Goal: Transaction & Acquisition: Book appointment/travel/reservation

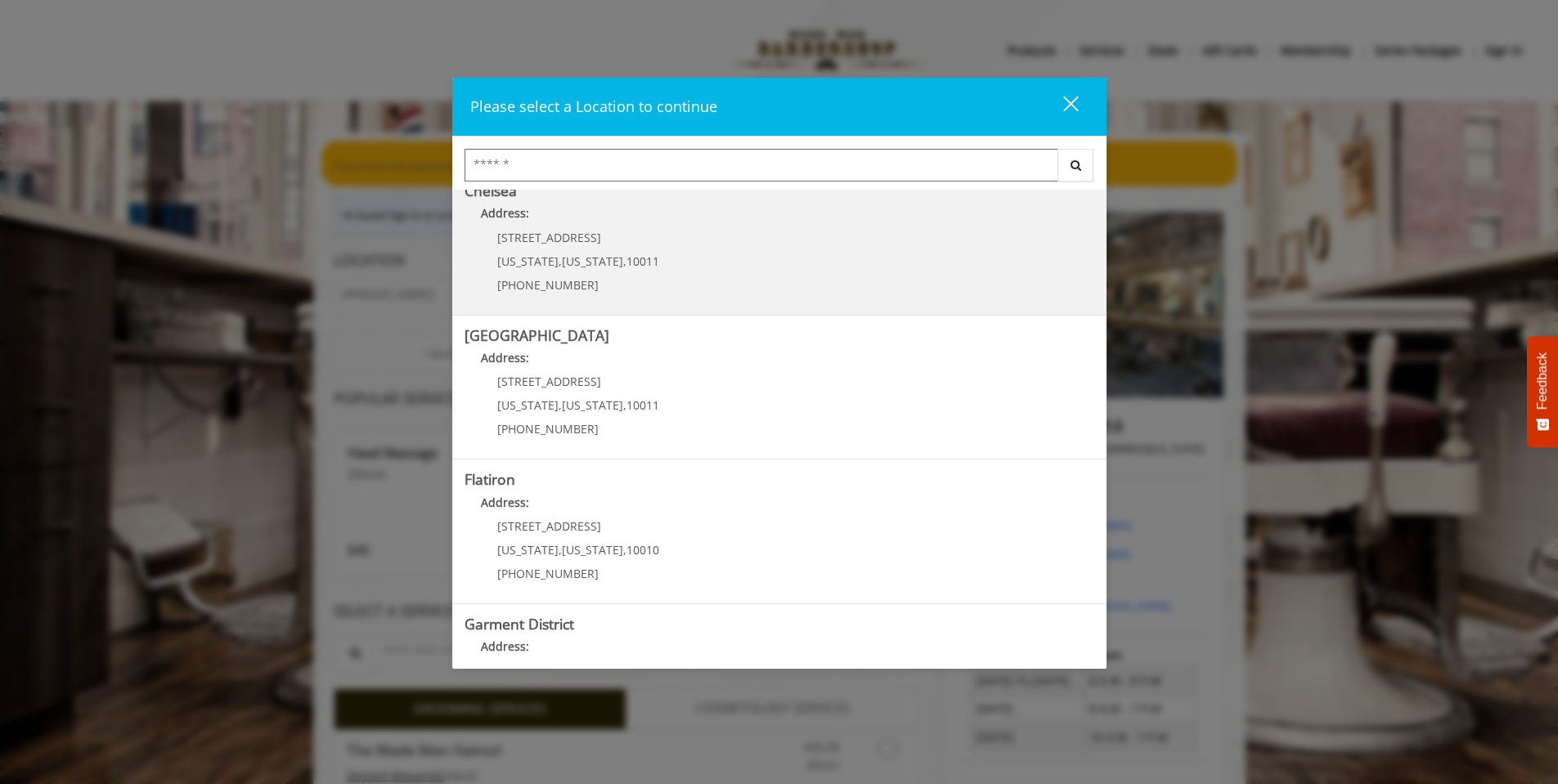
scroll to position [252, 0]
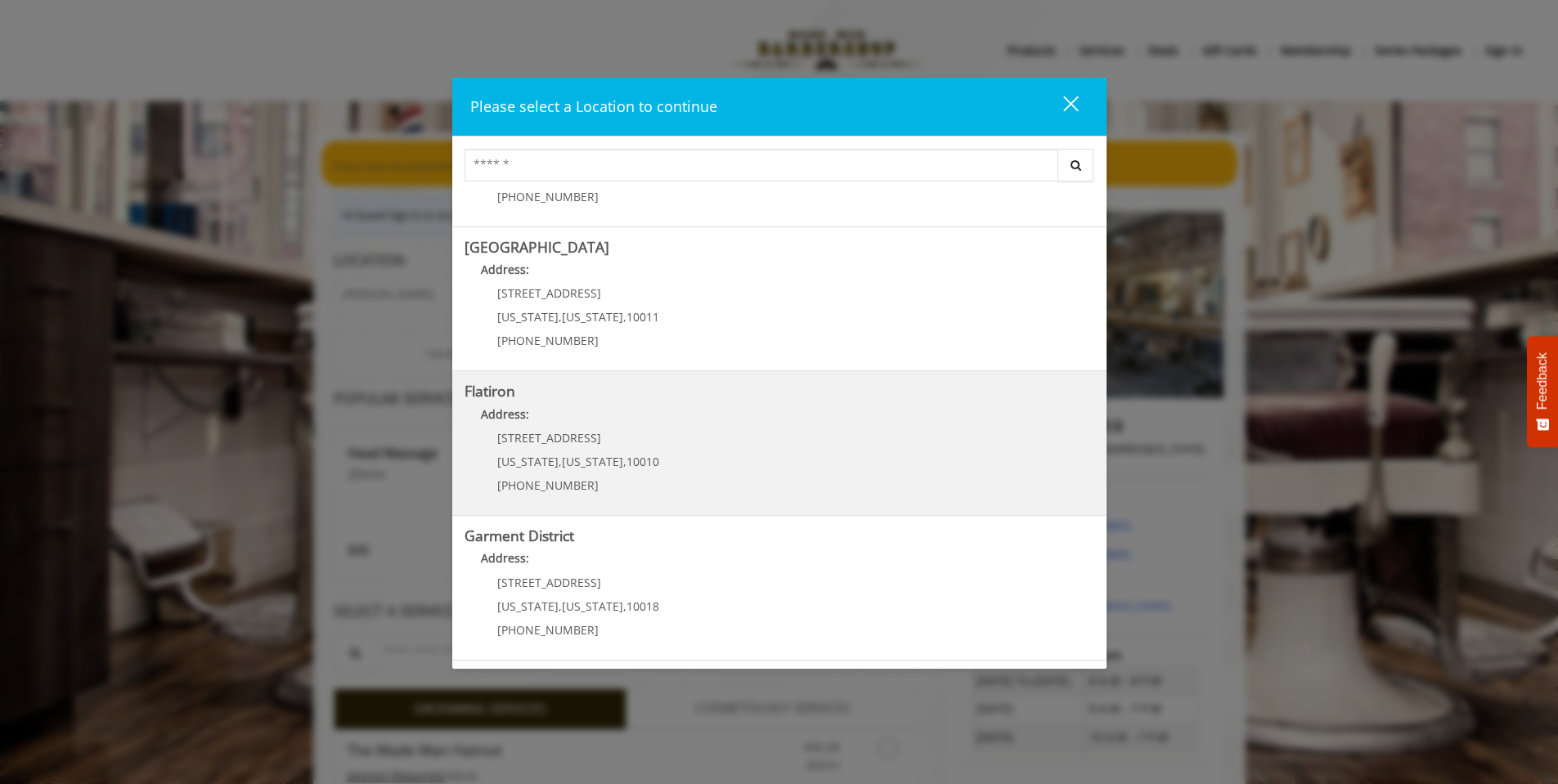
click at [563, 456] on span "New York" at bounding box center [592, 461] width 62 height 16
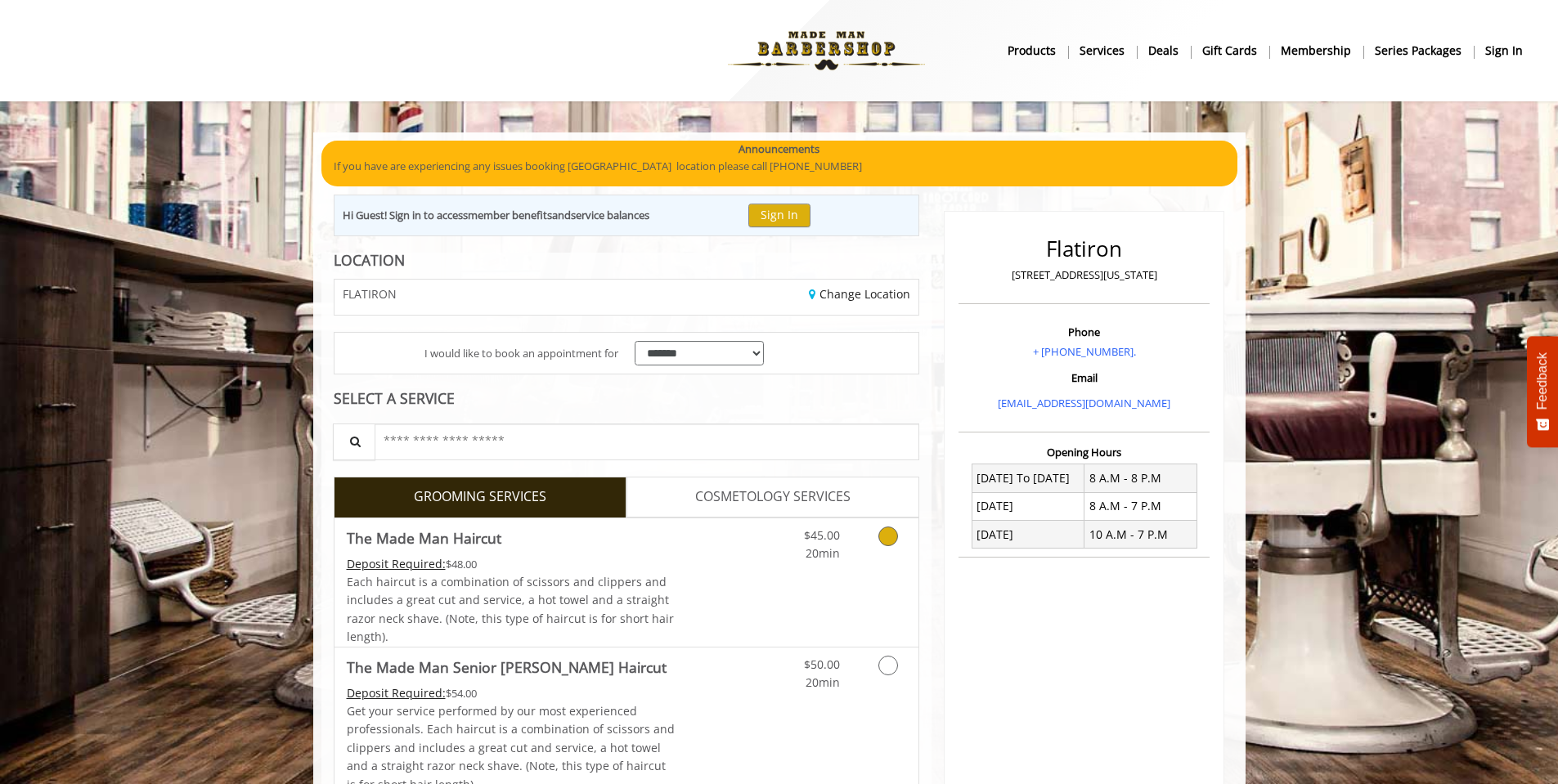
click at [860, 549] on div "Grooming services" at bounding box center [885, 540] width 67 height 45
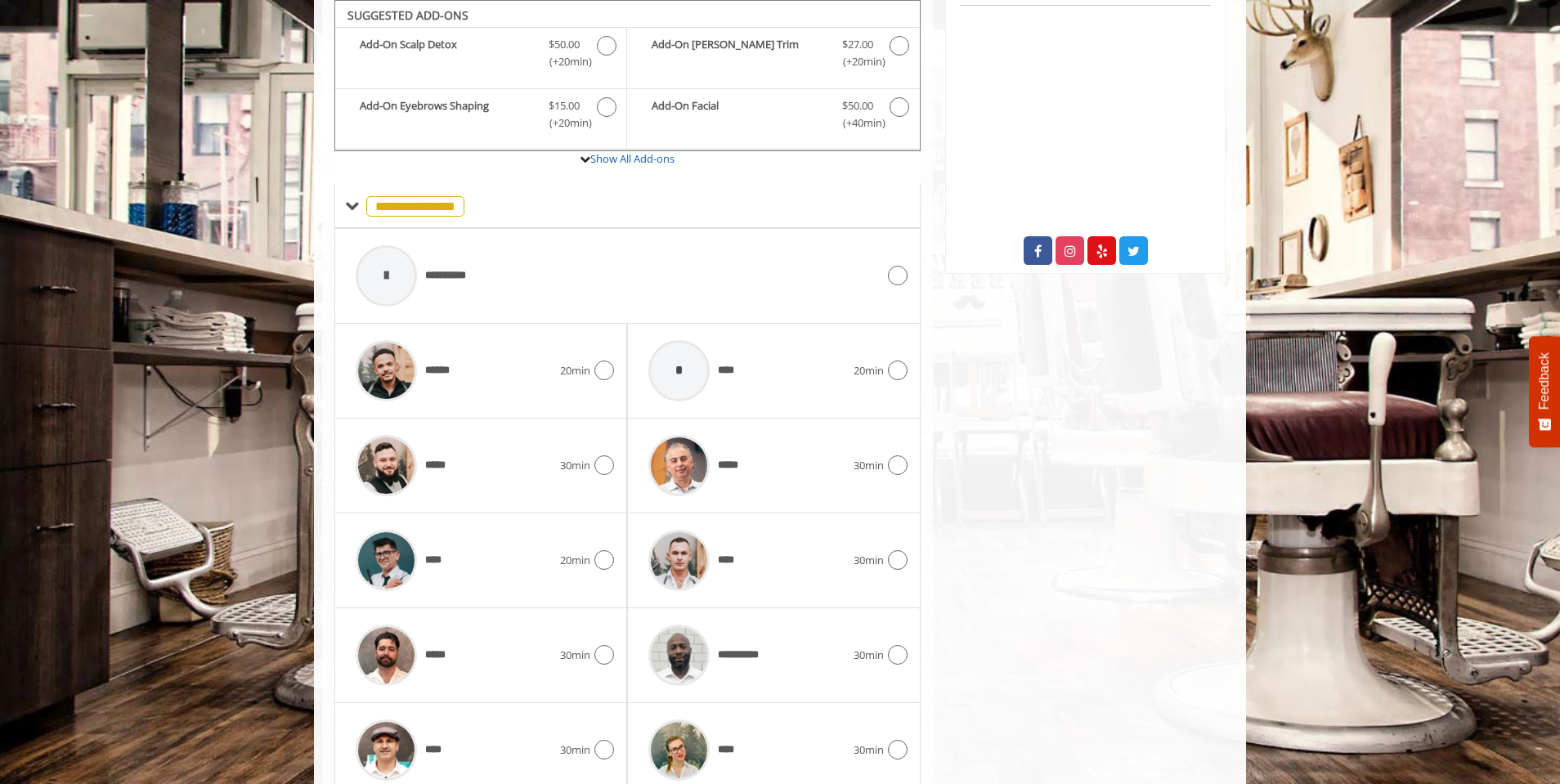
scroll to position [624, 0]
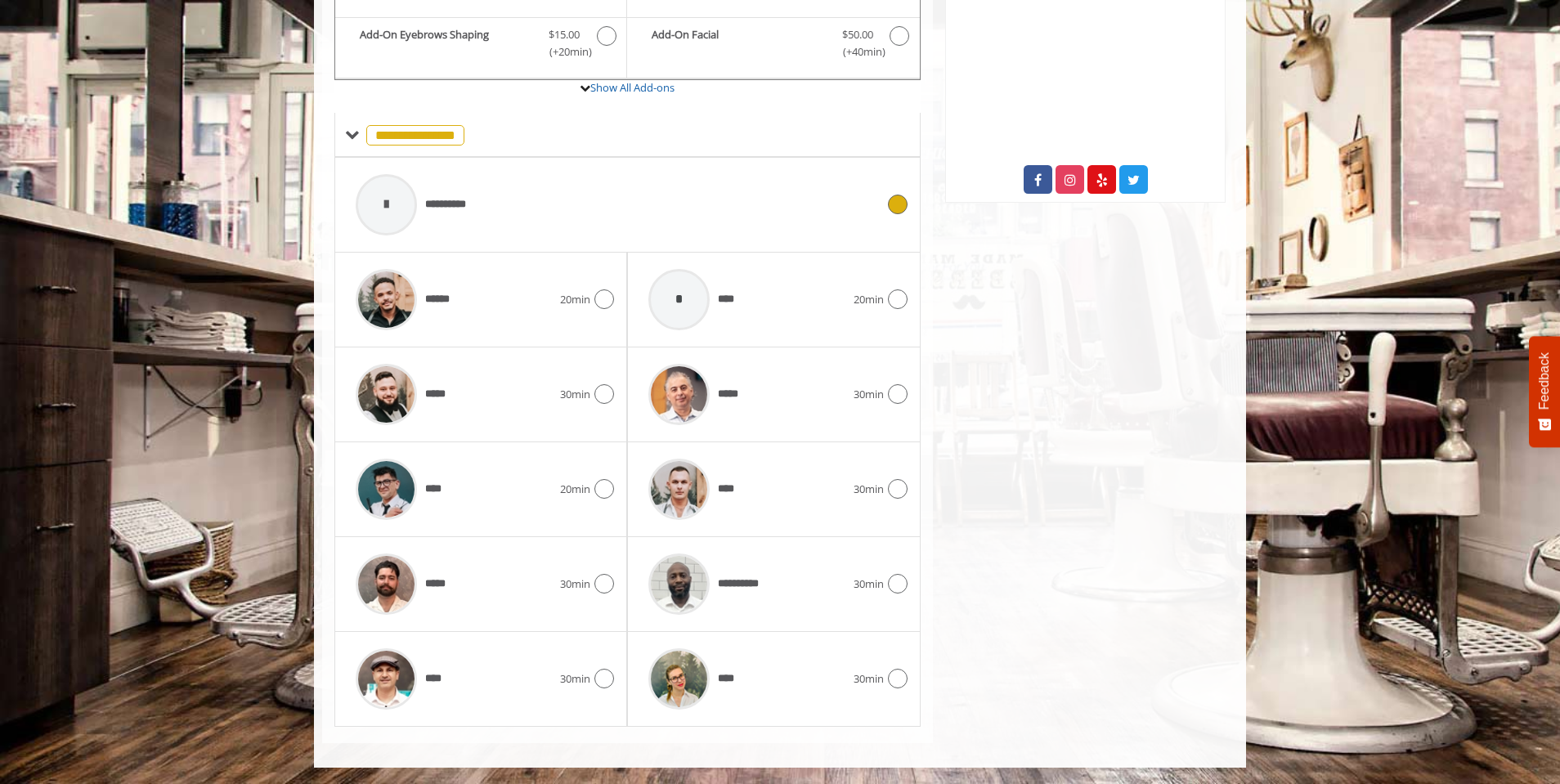
click at [454, 209] on span "**********" at bounding box center [453, 204] width 56 height 17
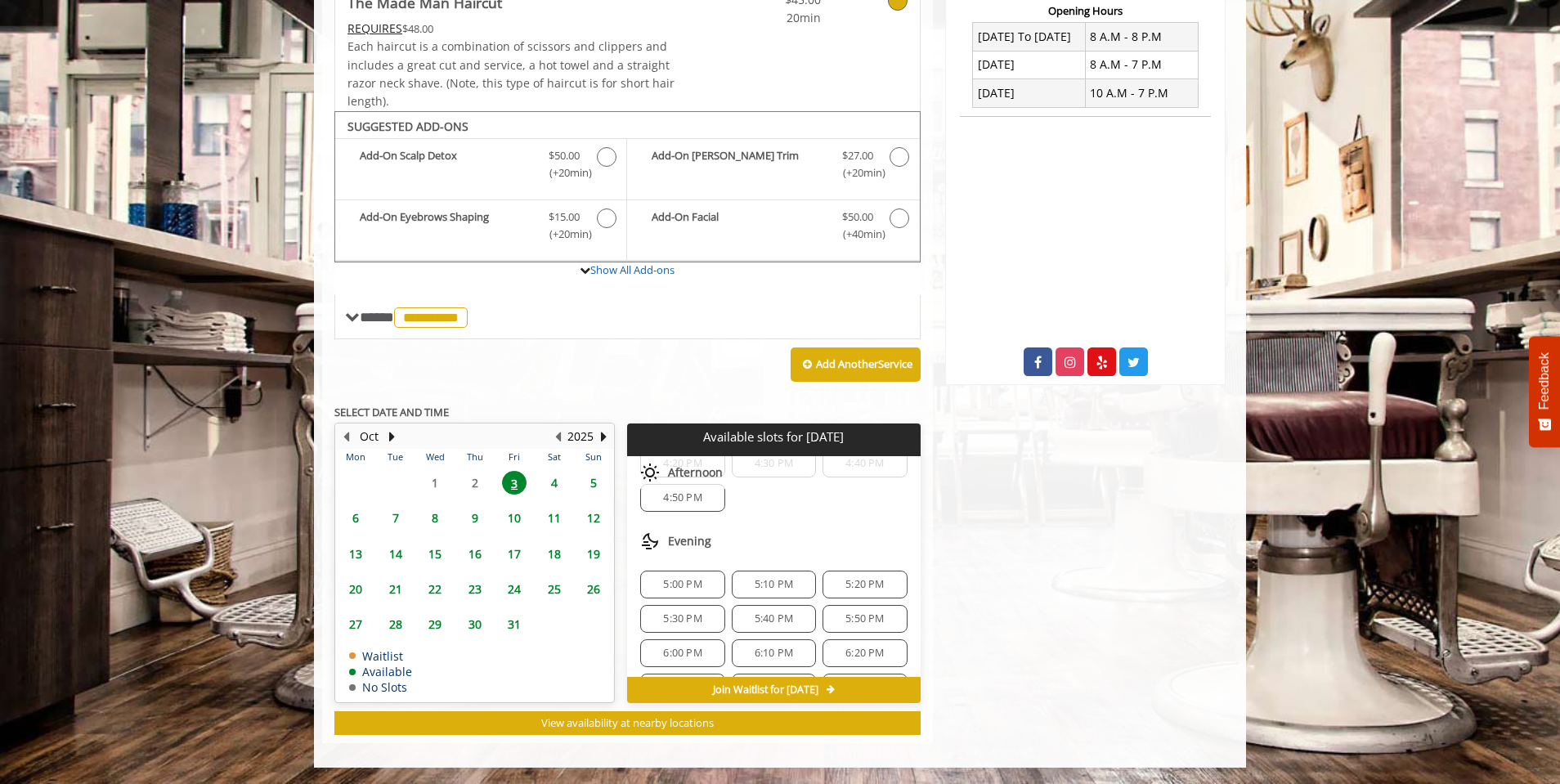
scroll to position [409, 0]
click at [755, 530] on span "5:40 PM" at bounding box center [773, 537] width 39 height 13
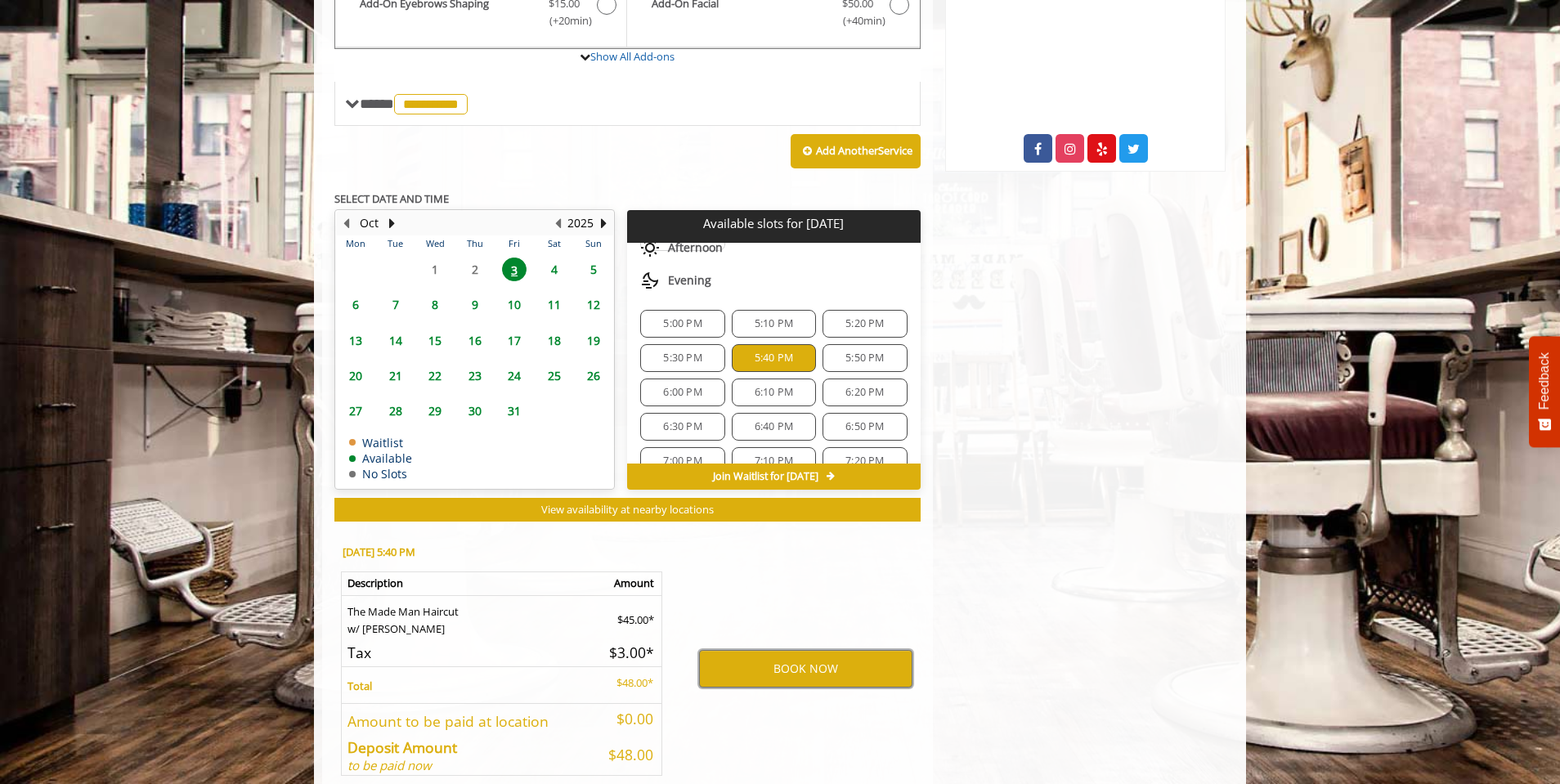
scroll to position [491, 0]
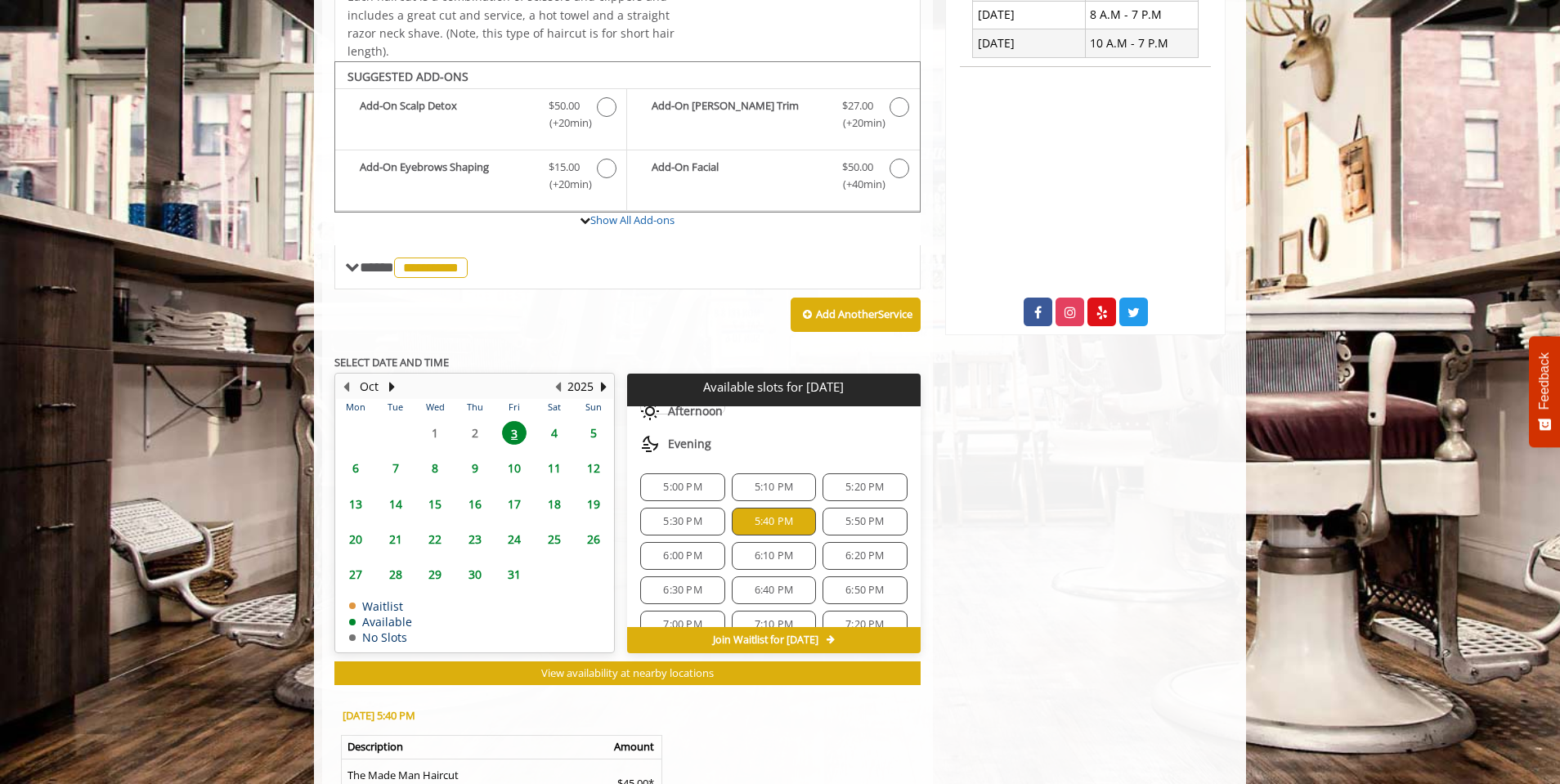
click at [559, 437] on span "4" at bounding box center [554, 433] width 25 height 24
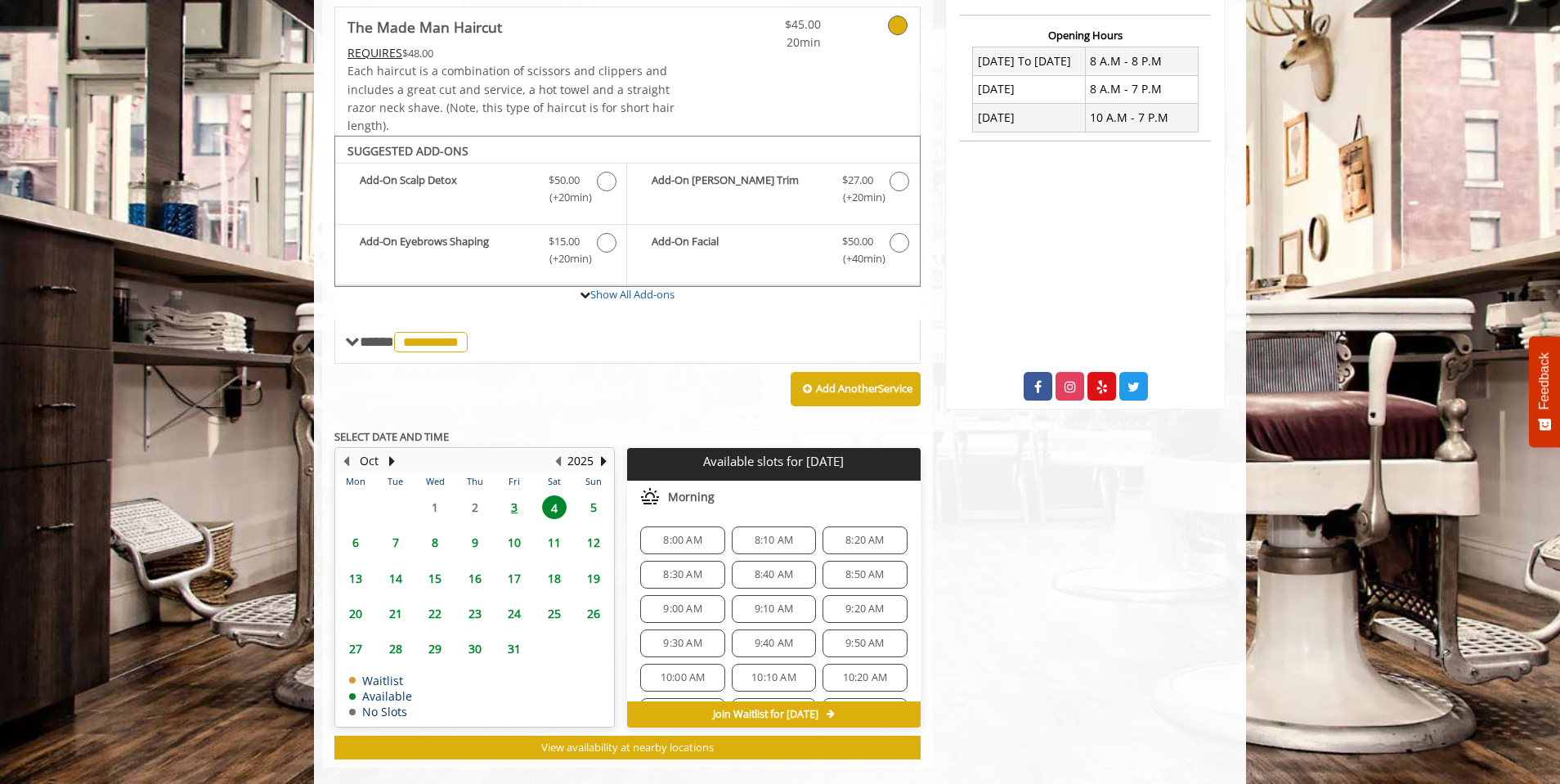
scroll to position [442, 0]
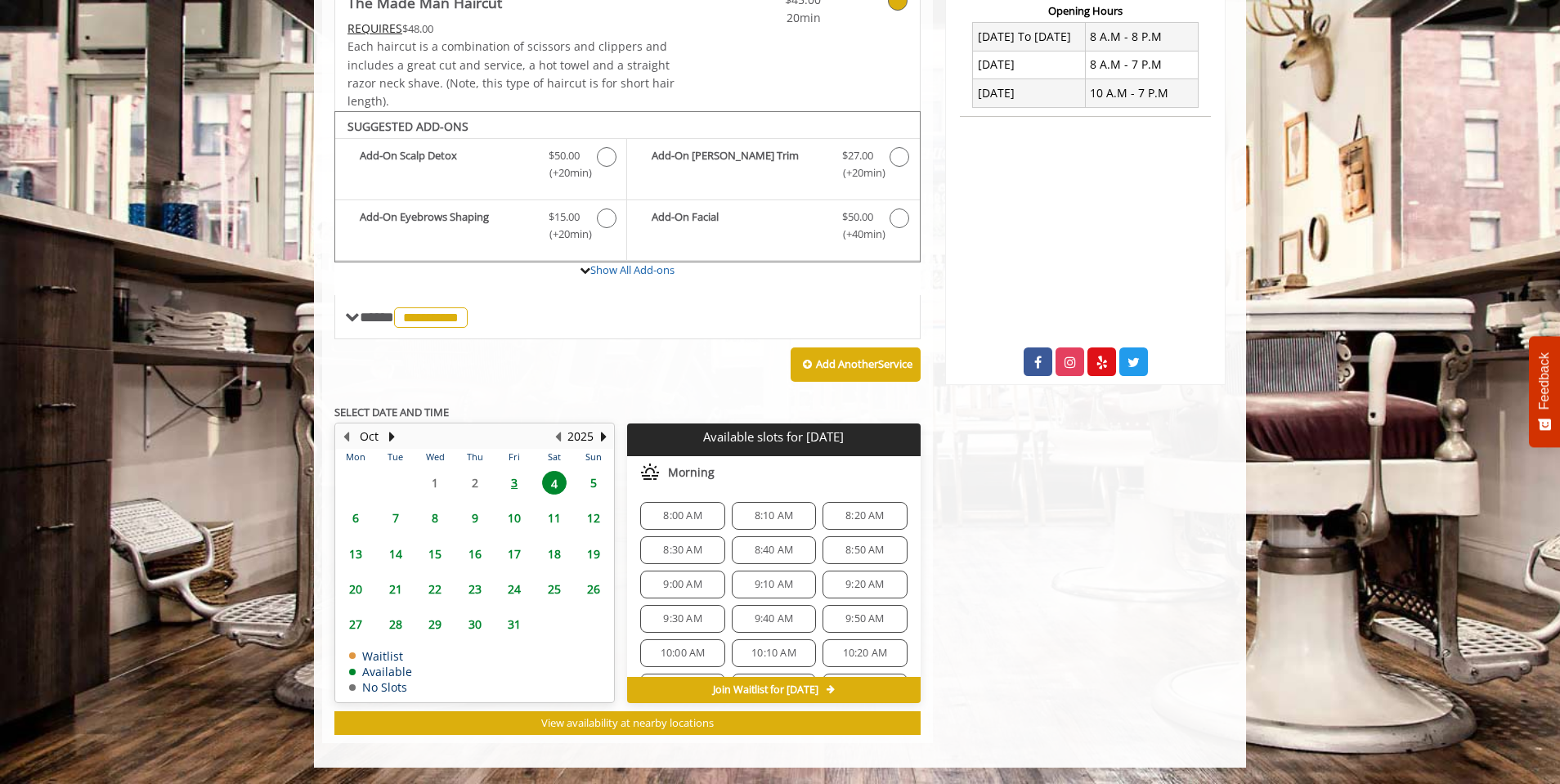
click at [709, 612] on span "9:30 AM" at bounding box center [682, 619] width 70 height 13
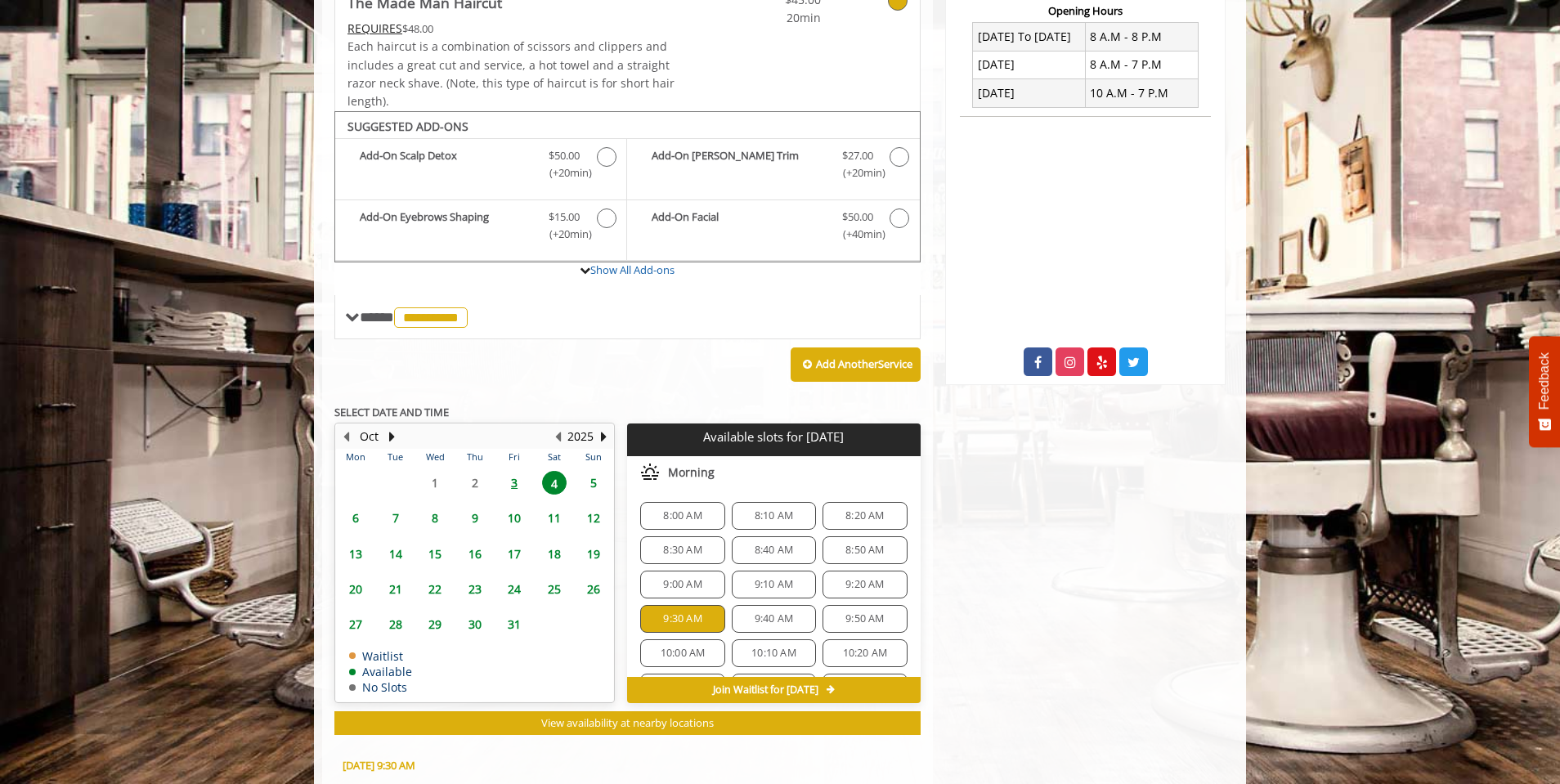
scroll to position [736, 0]
